Goal: Complete application form

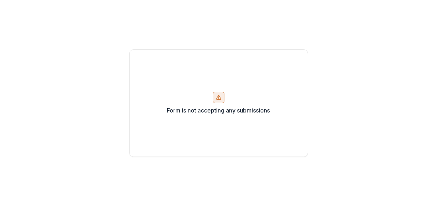
click at [355, 48] on div "Form is not accepting any submissions" at bounding box center [218, 103] width 437 height 206
